Goal: Connect with others: Connect with other users

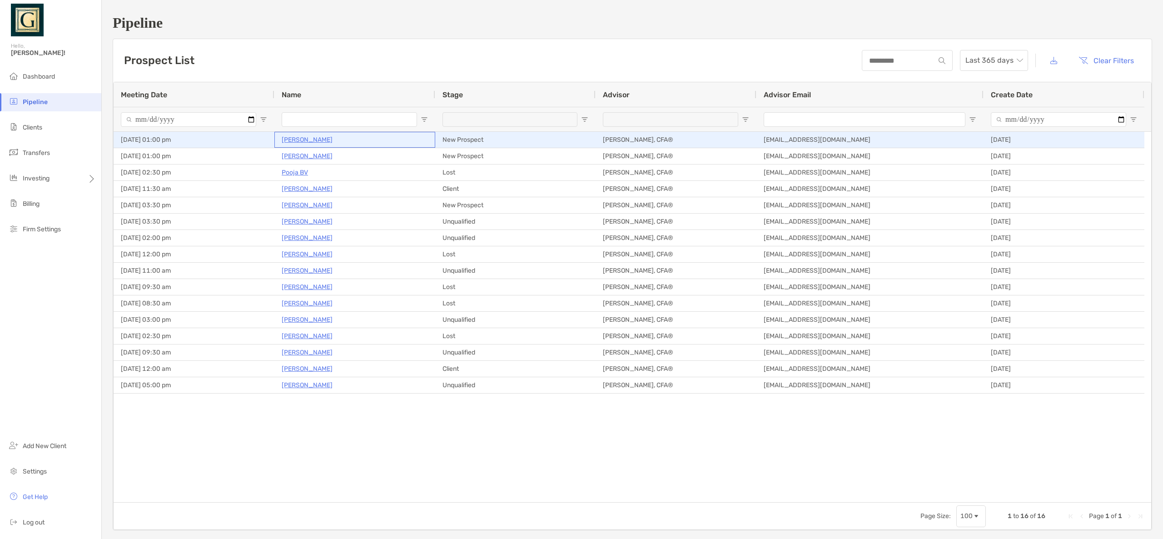
click at [303, 140] on p "[PERSON_NAME]" at bounding box center [307, 139] width 51 height 11
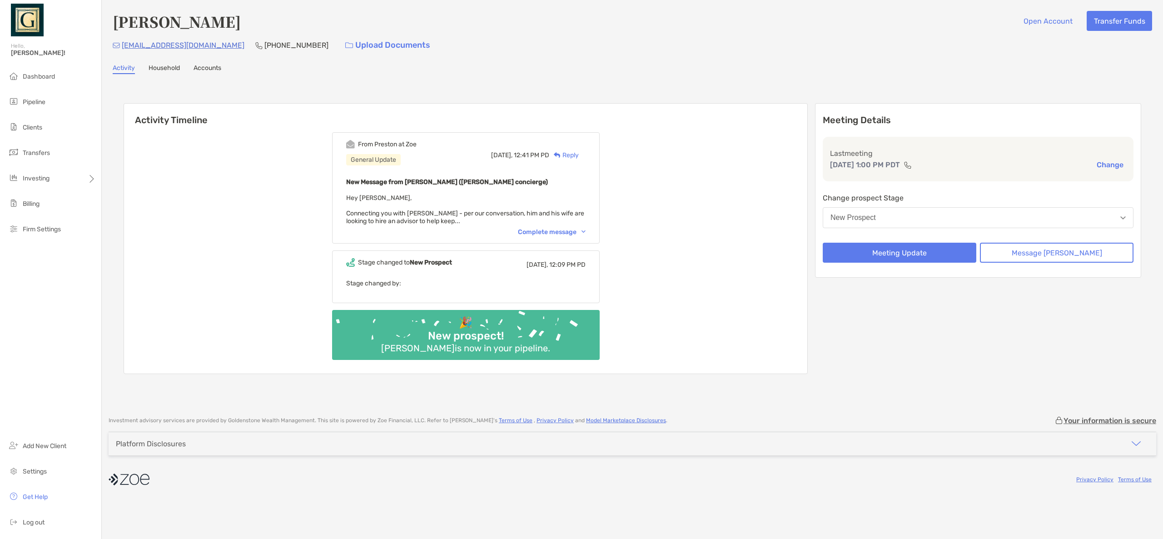
click at [575, 229] on div "Complete message" at bounding box center [552, 232] width 68 height 8
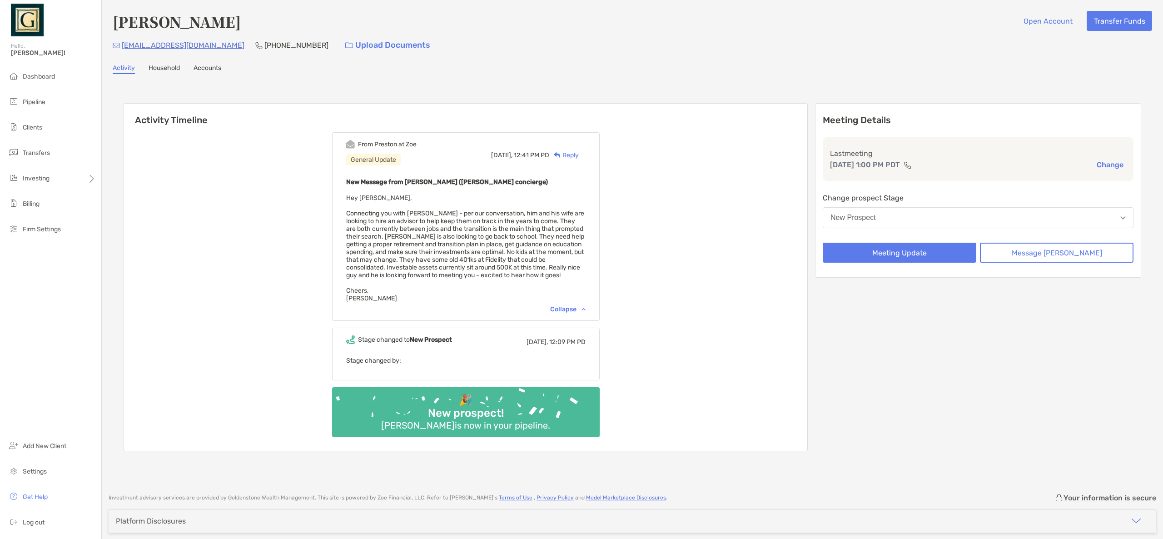
click at [919, 419] on div "Meeting Details Last meeting [DATE] 1:00 PM PDT Change Change prospect Stage Ne…" at bounding box center [978, 277] width 326 height 348
click at [870, 384] on div "Meeting Details Last meeting [DATE] 1:00 PM PDT Change Change prospect Stage Ne…" at bounding box center [978, 277] width 326 height 348
click at [454, 246] on span "Hey [PERSON_NAME], Connecting you with [PERSON_NAME] - per our conversation, hi…" at bounding box center [465, 248] width 238 height 108
click at [876, 219] on div "New Prospect" at bounding box center [852, 218] width 45 height 8
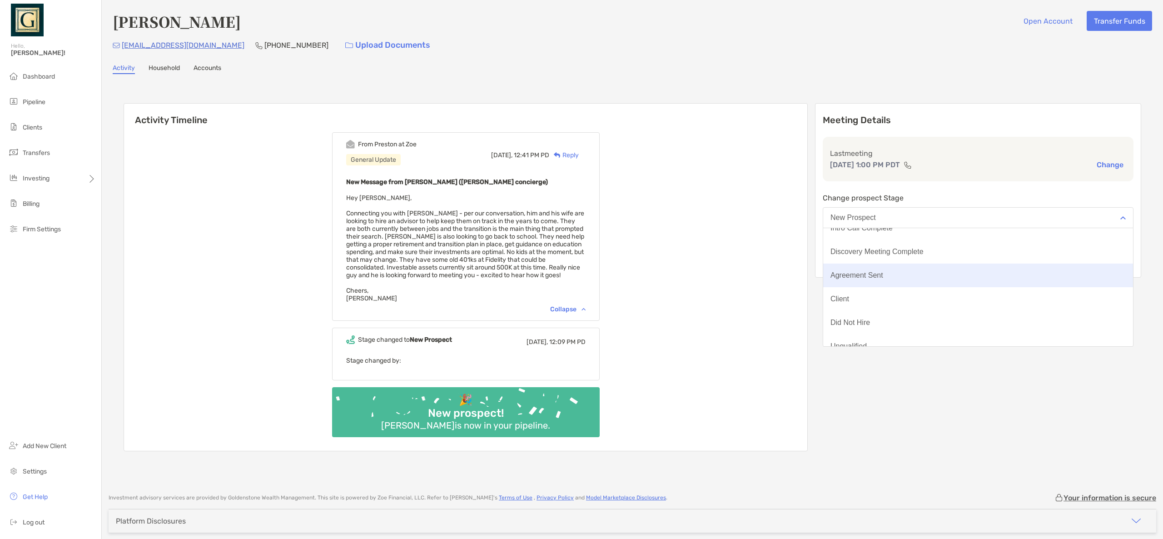
scroll to position [71, 0]
